Goal: Task Accomplishment & Management: Complete application form

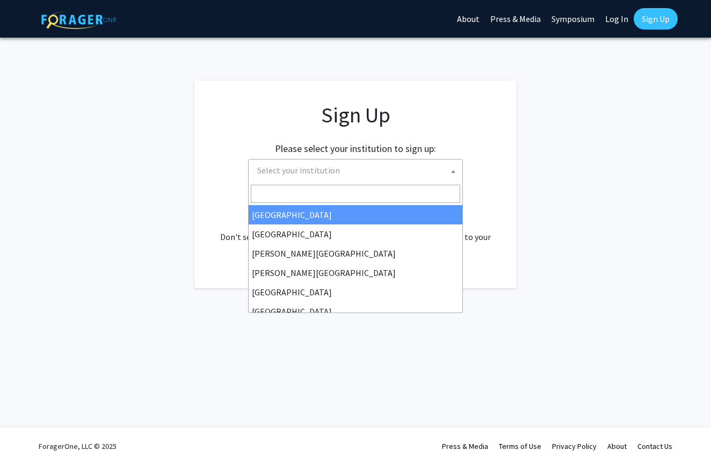
click at [365, 168] on span "Select your institution" at bounding box center [358, 171] width 210 height 22
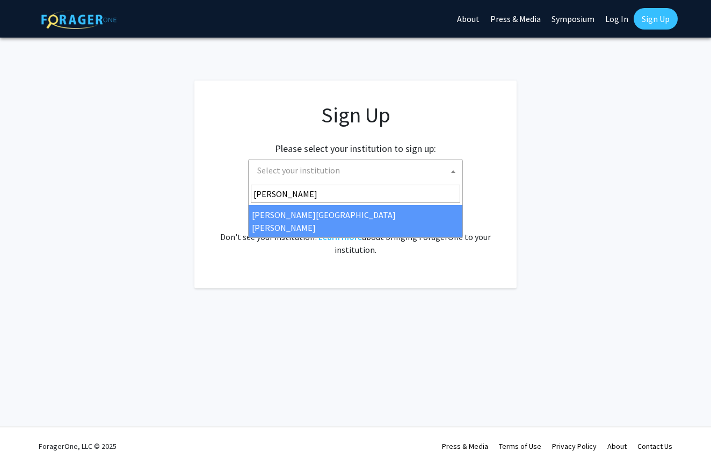
type input "[PERSON_NAME]"
select select "1"
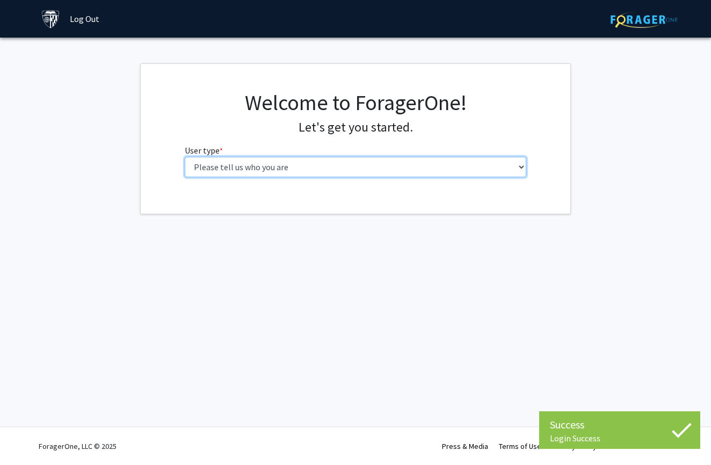
select select "2: masters"
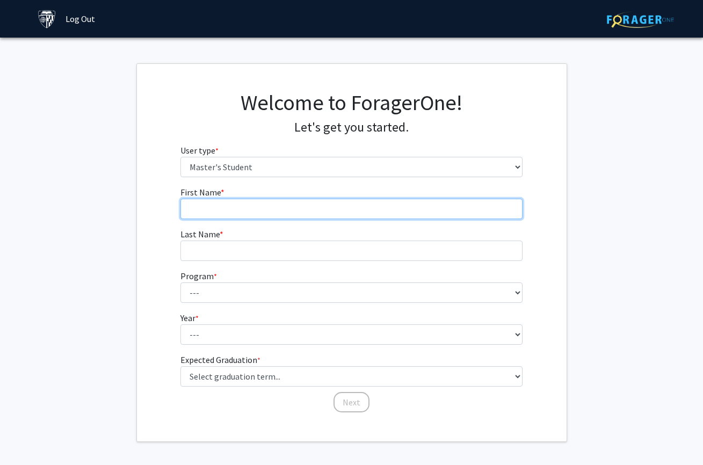
drag, startPoint x: 236, startPoint y: 200, endPoint x: 243, endPoint y: 204, distance: 7.7
click at [236, 200] on input "First Name * required" at bounding box center [352, 209] width 342 height 20
type input "[PERSON_NAME]"
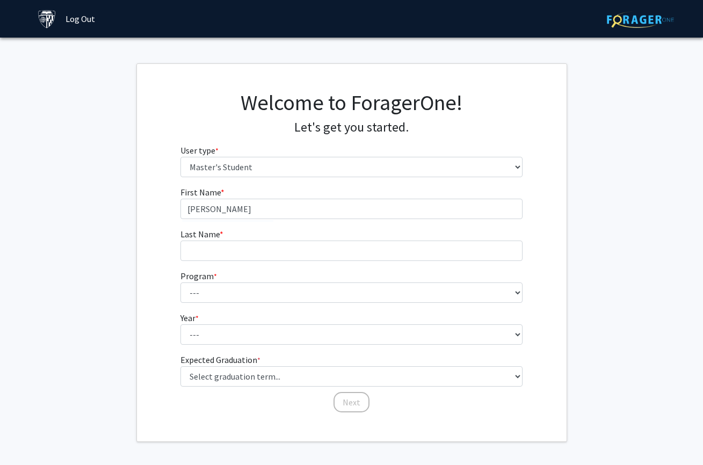
click at [264, 266] on form "First Name * required [PERSON_NAME] Last Name * required Program * required ---…" at bounding box center [352, 294] width 342 height 217
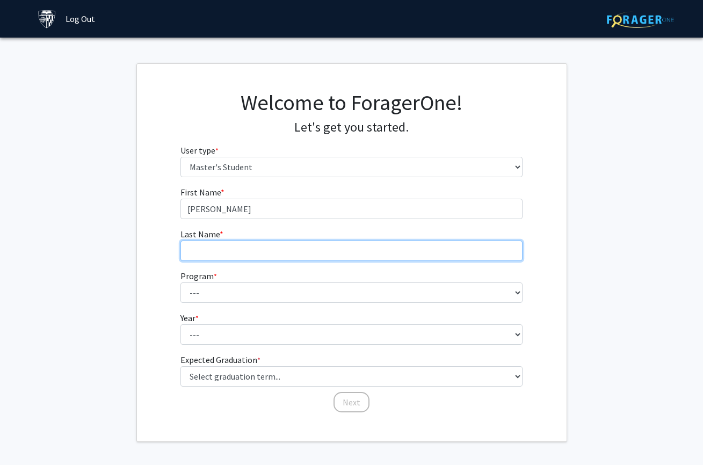
click at [267, 244] on input "Last Name * required" at bounding box center [352, 251] width 342 height 20
type input "Long"
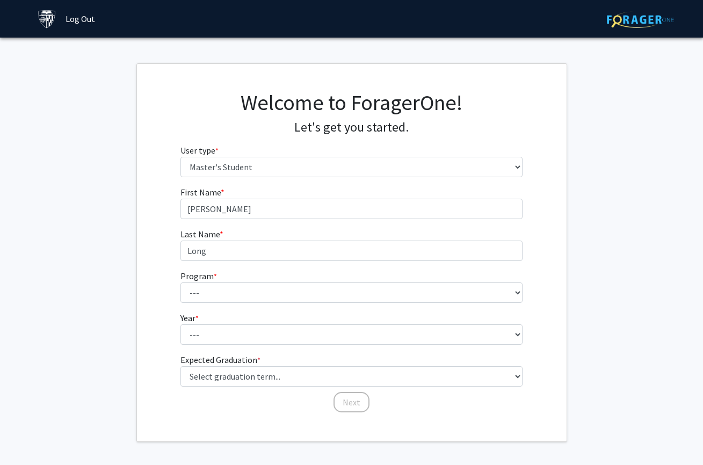
click at [261, 305] on form "First Name * required [PERSON_NAME] Last Name * required Long Program * require…" at bounding box center [352, 294] width 342 height 217
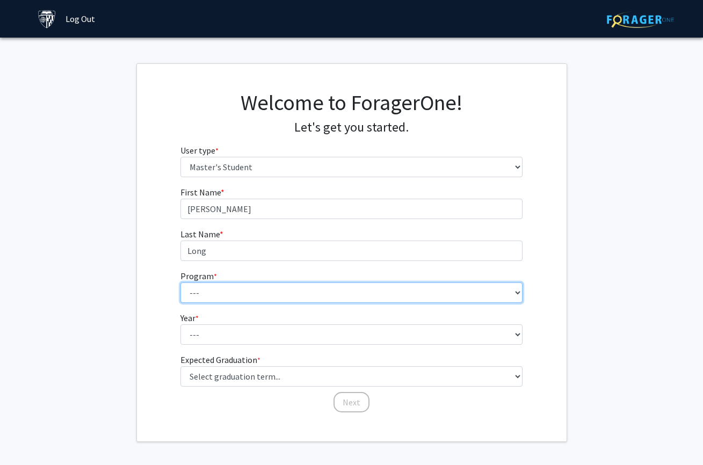
select select "39: 28"
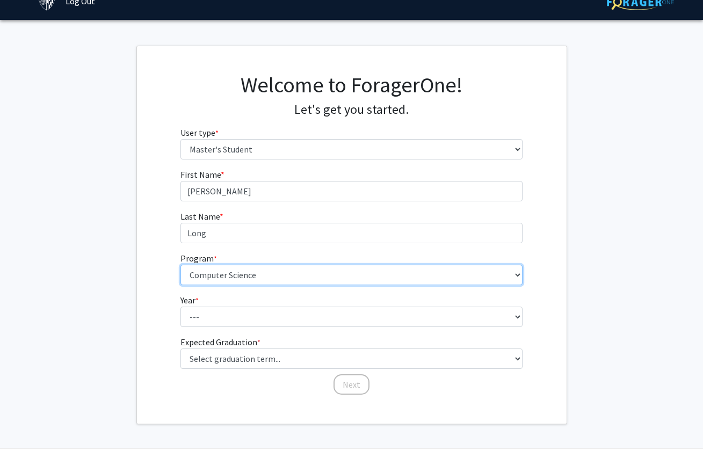
scroll to position [39, 0]
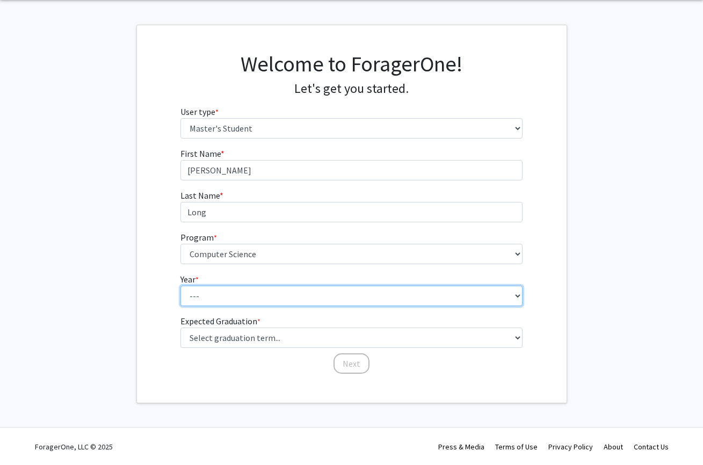
select select "1: first_year"
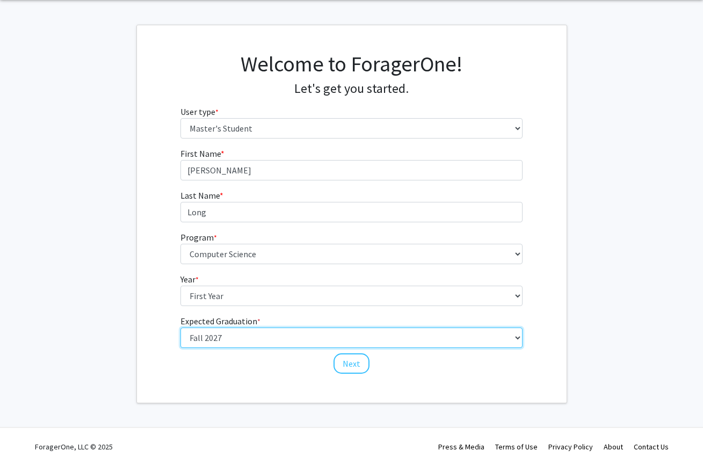
select select "7: fall_2026"
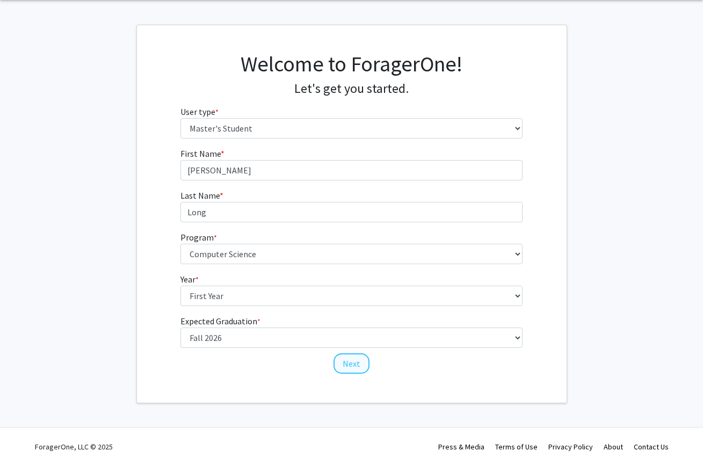
click at [347, 365] on button "Next" at bounding box center [352, 364] width 36 height 20
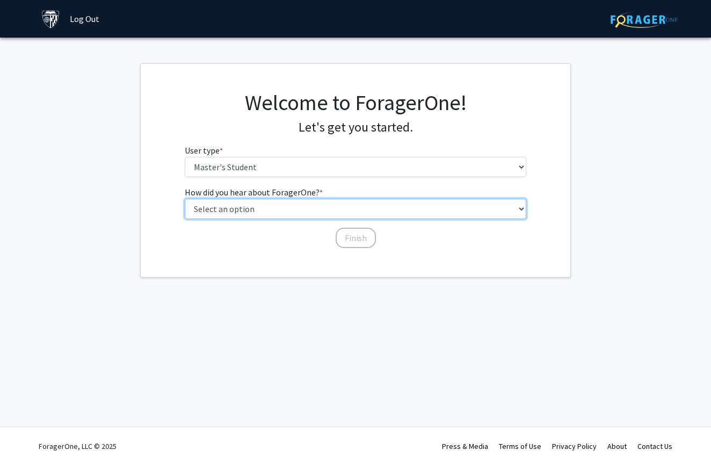
select select "3: university_website"
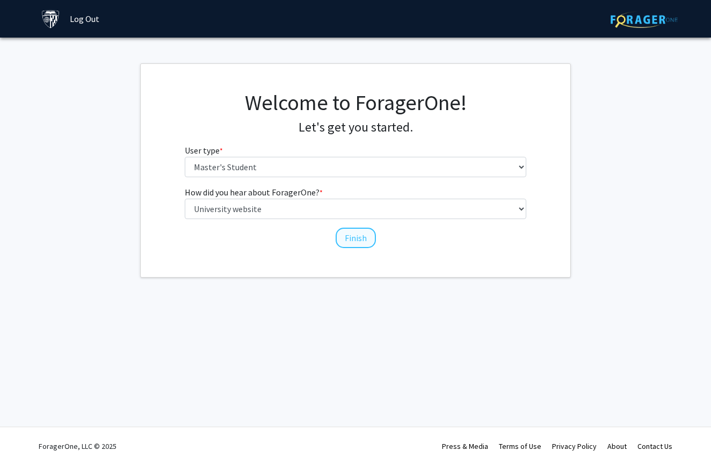
click at [352, 236] on button "Finish" at bounding box center [356, 238] width 40 height 20
